Goal: Register for event/course

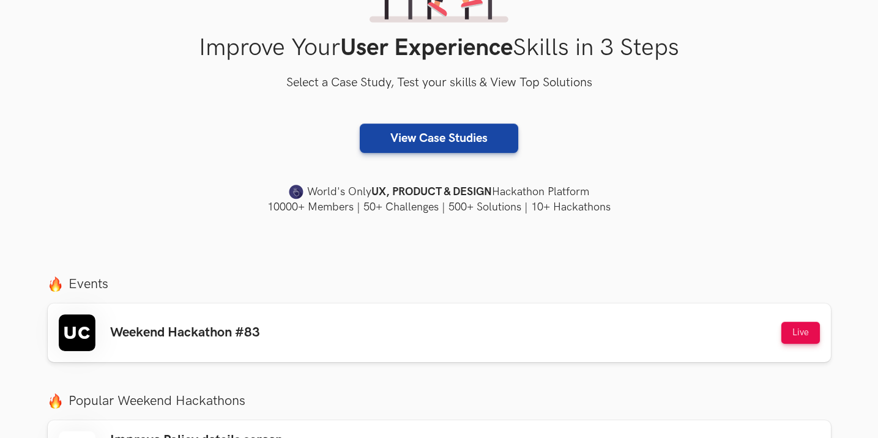
scroll to position [245, 0]
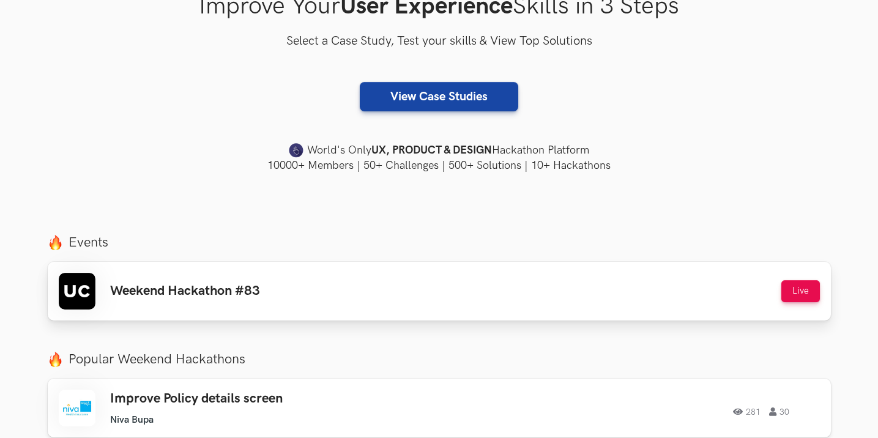
click at [346, 291] on div "Weekend Hackathon #83 Live" at bounding box center [439, 291] width 761 height 37
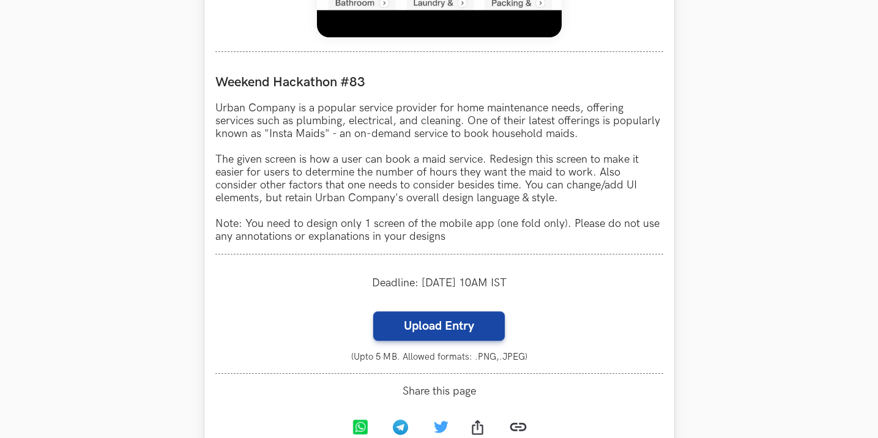
scroll to position [1163, 0]
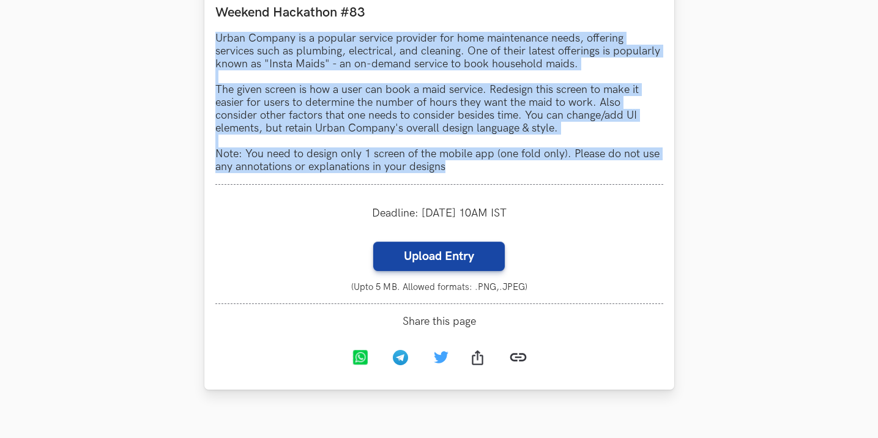
drag, startPoint x: 217, startPoint y: 39, endPoint x: 532, endPoint y: 168, distance: 341.4
click at [532, 168] on p "Urban Company is a popular service provider for home maintenance needs, offerin…" at bounding box center [439, 102] width 448 height 141
copy p "Urban Company is a popular service provider for home maintenance needs, offerin…"
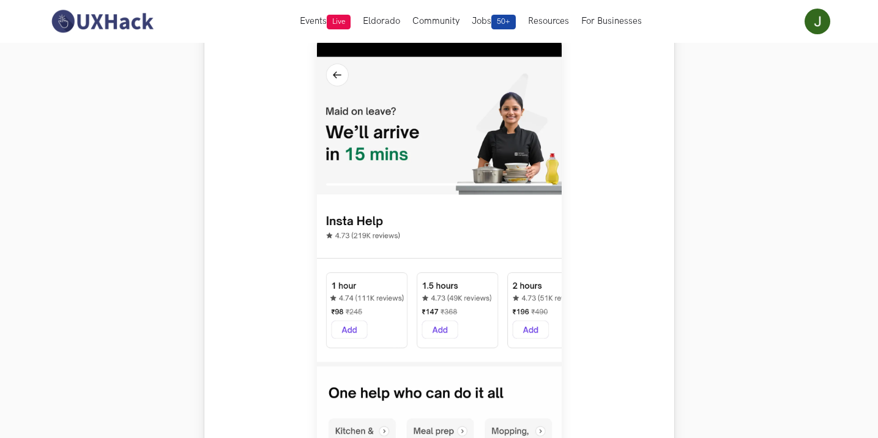
scroll to position [428, 0]
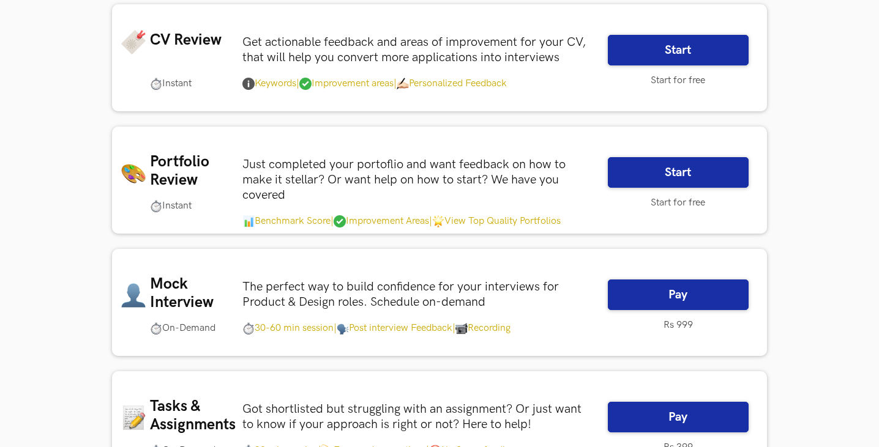
scroll to position [190, 0]
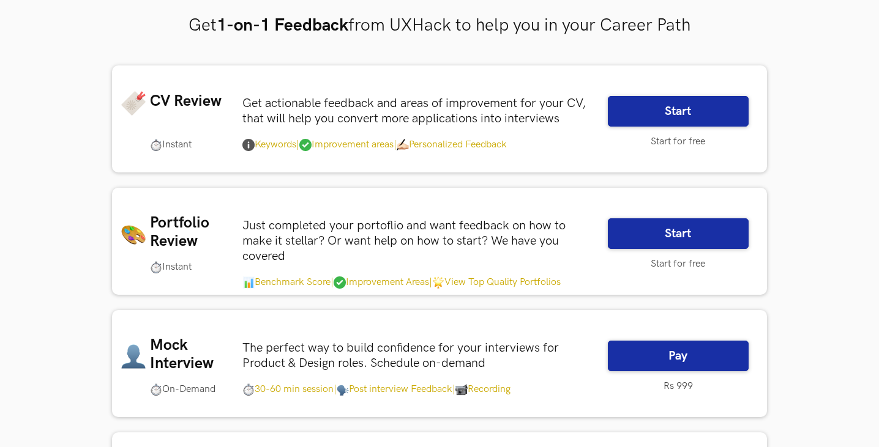
click at [249, 147] on img at bounding box center [248, 145] width 12 height 12
click at [235, 174] on section "CV Review Instant Get actionable feedback and areas of improvement for your CV,…" at bounding box center [439, 302] width 655 height 474
